Goal: Obtain resource: Obtain resource

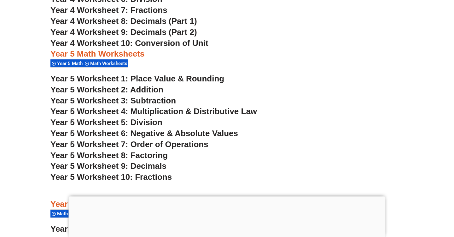
scroll to position [1215, 0]
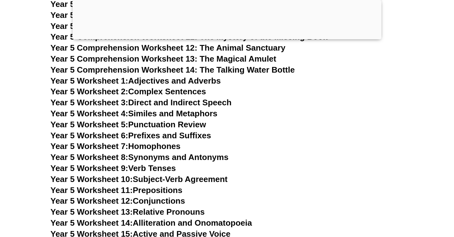
scroll to position [3200, 0]
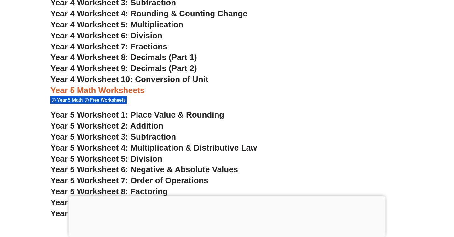
scroll to position [1171, 0]
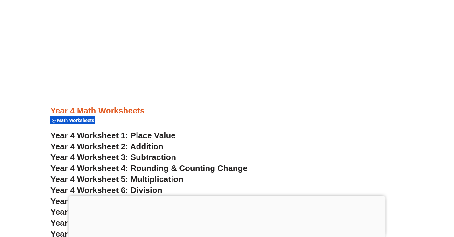
scroll to position [1138, 0]
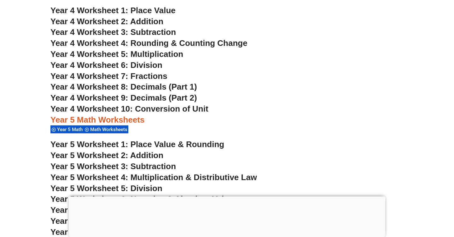
scroll to position [1166, 0]
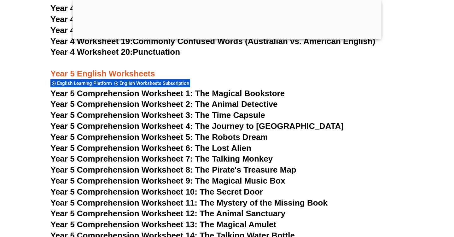
scroll to position [2986, 0]
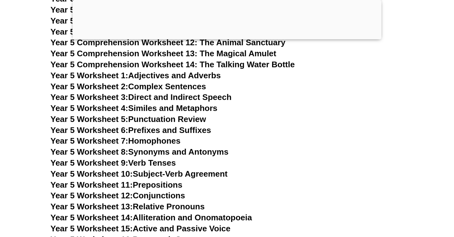
scroll to position [3150, 0]
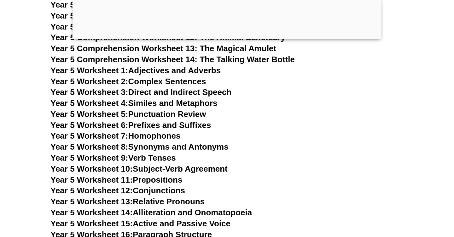
click at [153, 149] on link "Year 5 Worksheet 8: Synonyms and Antonyms" at bounding box center [139, 146] width 178 height 9
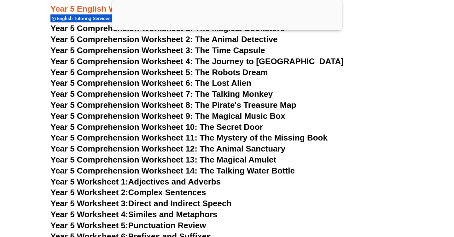
scroll to position [3082, 0]
